Goal: Information Seeking & Learning: Learn about a topic

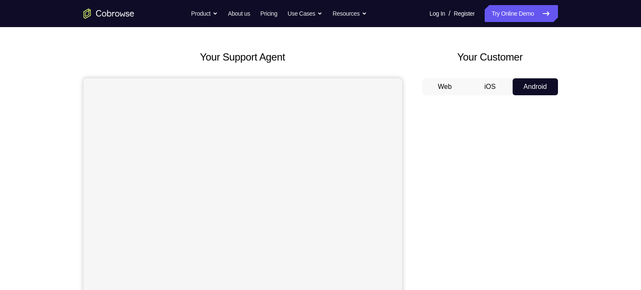
scroll to position [20, 0]
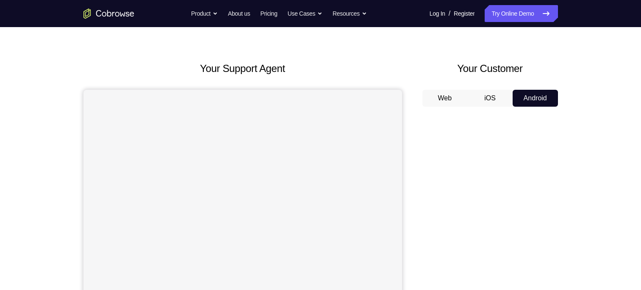
click at [486, 99] on button "iOS" at bounding box center [489, 98] width 45 height 17
click at [447, 108] on div "Web iOS Android" at bounding box center [490, 232] width 136 height 284
click at [451, 101] on button "Web" at bounding box center [444, 98] width 45 height 17
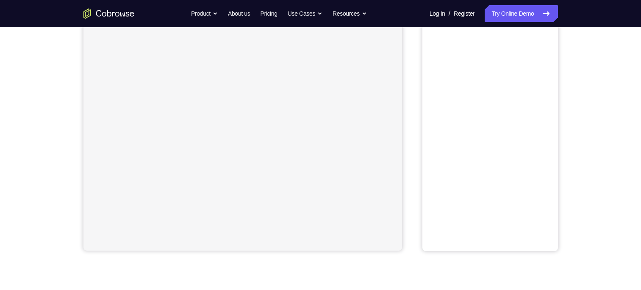
scroll to position [0, 0]
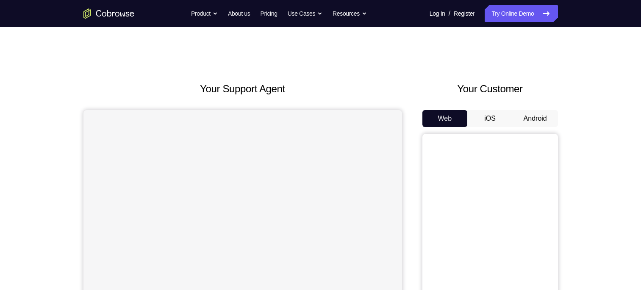
click at [495, 114] on button "iOS" at bounding box center [489, 118] width 45 height 17
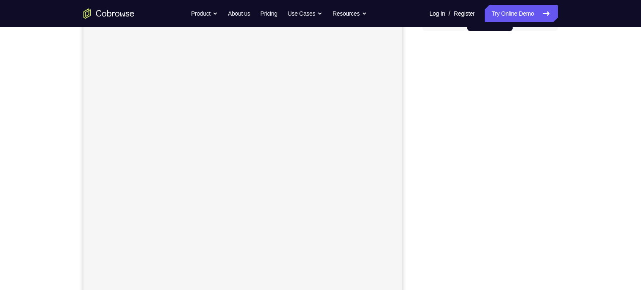
scroll to position [57, 0]
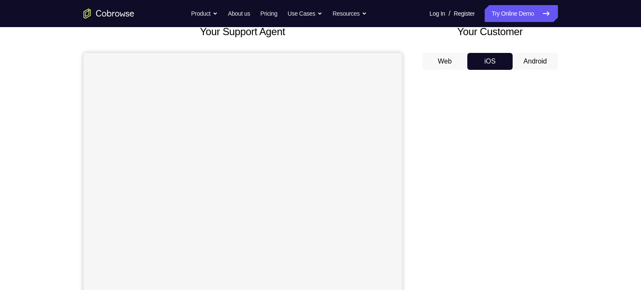
click at [533, 52] on div "Your Customer Web iOS Android" at bounding box center [490, 180] width 136 height 313
click at [530, 57] on button "Android" at bounding box center [534, 61] width 45 height 17
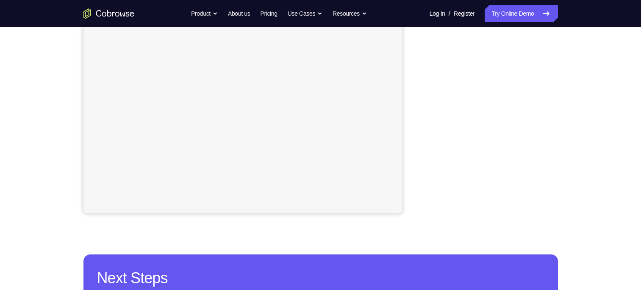
scroll to position [180, 0]
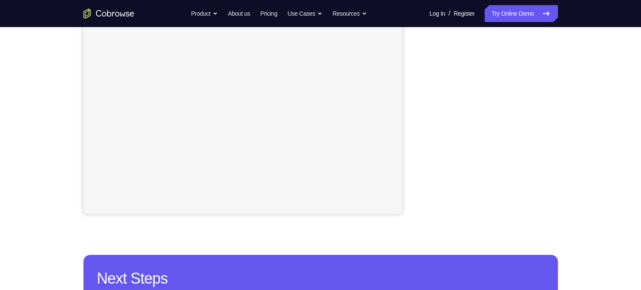
drag, startPoint x: 596, startPoint y: 125, endPoint x: 598, endPoint y: 178, distance: 53.4
click at [598, 178] on div "Your Support Agent Your Customer Web iOS Android Next Steps We’d be happy to gi…" at bounding box center [320, 126] width 641 height 559
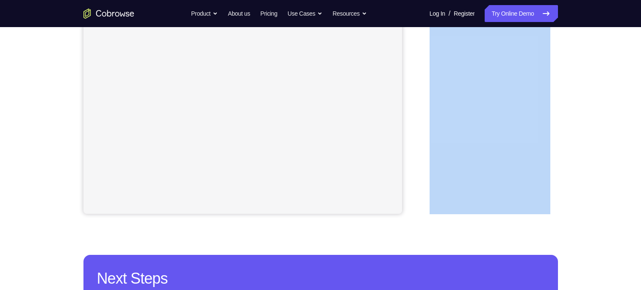
drag, startPoint x: 623, startPoint y: 132, endPoint x: 625, endPoint y: 217, distance: 85.2
click at [625, 217] on div "Your Support Agent Your Customer Web iOS Android Next Steps We’d be happy to gi…" at bounding box center [320, 126] width 641 height 559
drag, startPoint x: 625, startPoint y: 217, endPoint x: 638, endPoint y: 103, distance: 114.2
click at [638, 103] on div "Your Support Agent Your Customer Web iOS Android Next Steps We’d be happy to gi…" at bounding box center [320, 126] width 641 height 559
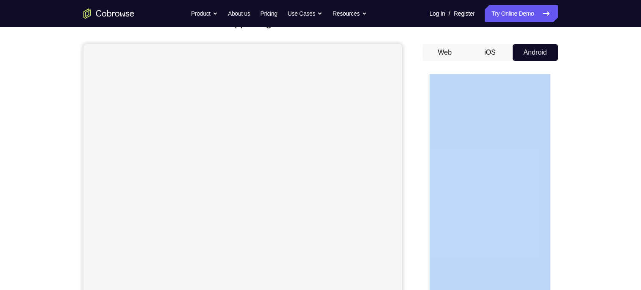
scroll to position [67, 0]
click at [609, 147] on div "Your Support Agent Your Customer Web iOS Android Next Steps We’d be happy to gi…" at bounding box center [320, 239] width 641 height 559
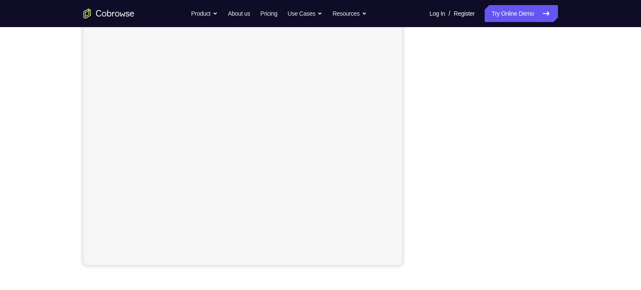
scroll to position [0, 0]
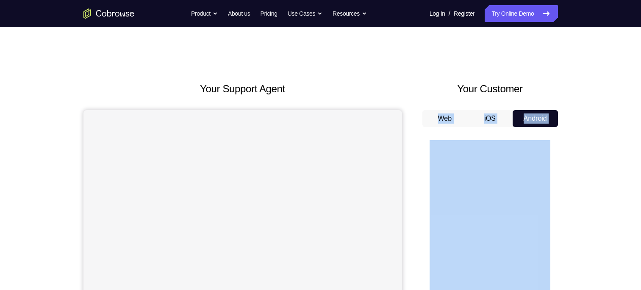
drag, startPoint x: 589, startPoint y: 172, endPoint x: 577, endPoint y: 86, distance: 87.7
drag, startPoint x: 577, startPoint y: 86, endPoint x: 615, endPoint y: 143, distance: 69.1
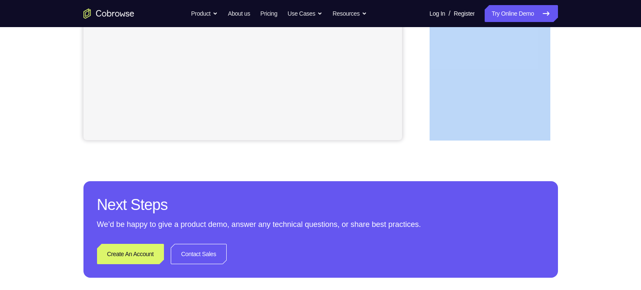
click at [613, 127] on div "Your Support Agent Your Customer Web iOS Android Next Steps We’d be happy to gi…" at bounding box center [320, 52] width 641 height 559
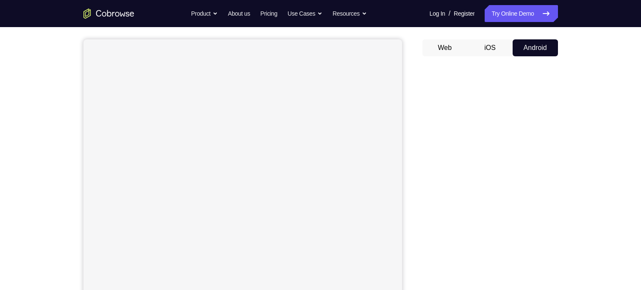
scroll to position [109, 0]
